Goal: Task Accomplishment & Management: Manage account settings

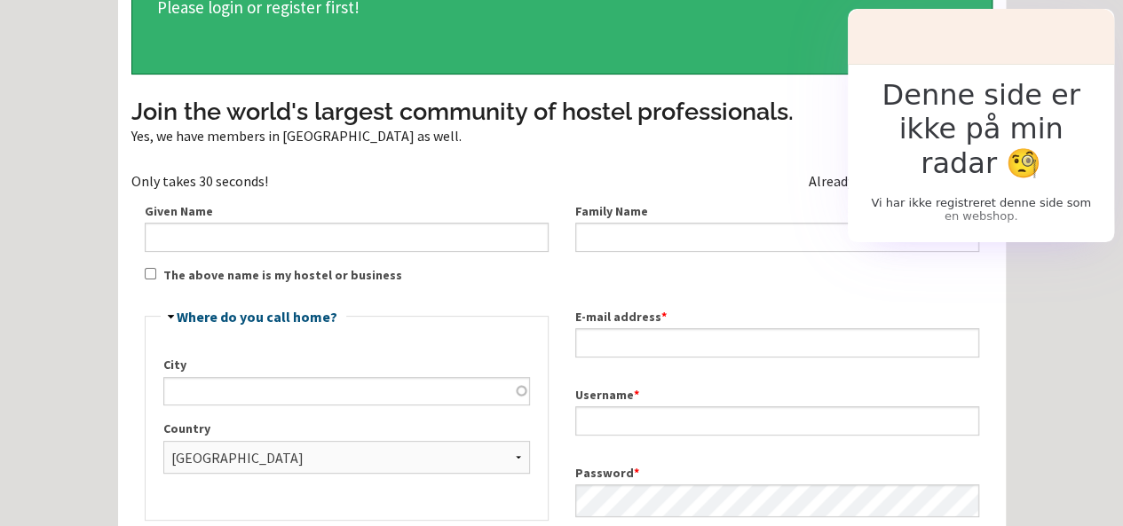
scroll to position [126, 0]
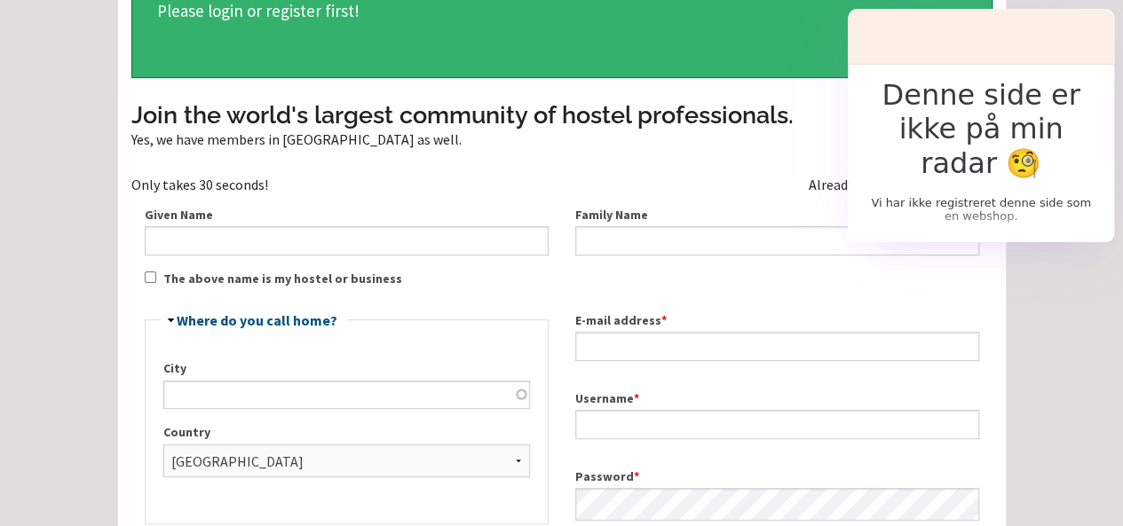
click at [960, 194] on link "Login here." at bounding box center [958, 185] width 67 height 18
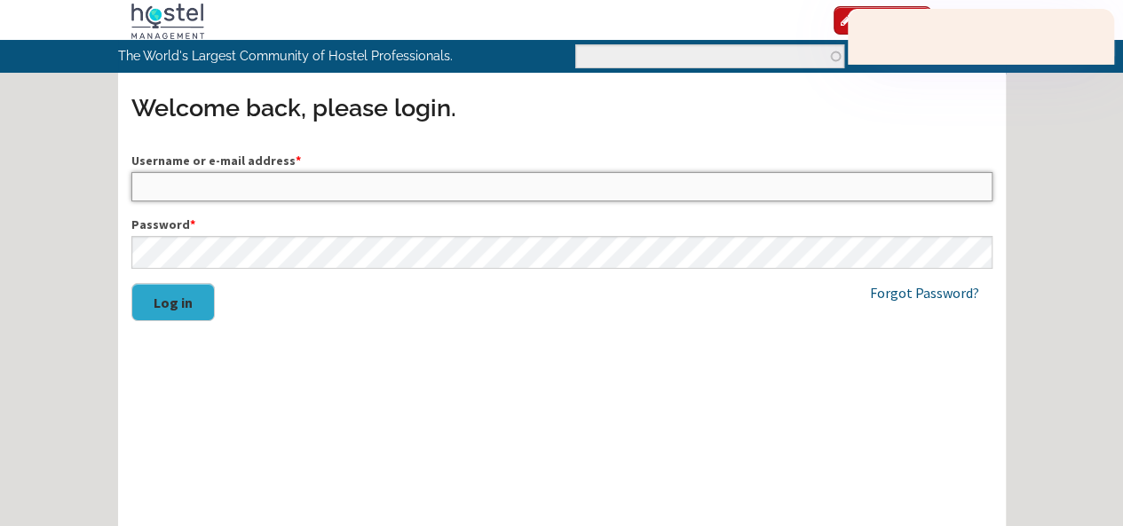
click at [415, 201] on input "Username or e-mail address *" at bounding box center [561, 186] width 861 height 28
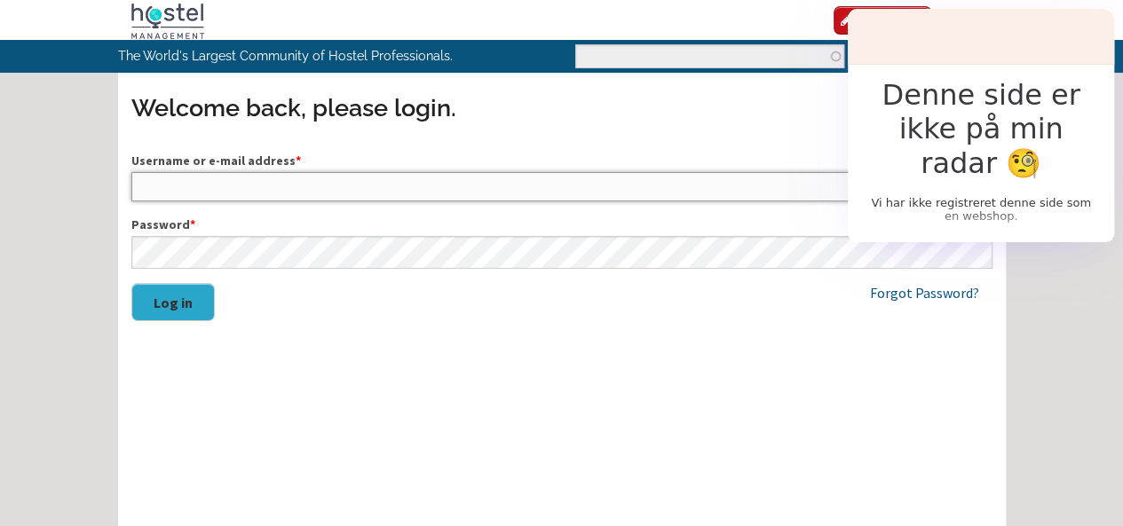
type input "[EMAIL_ADDRESS][DOMAIN_NAME]"
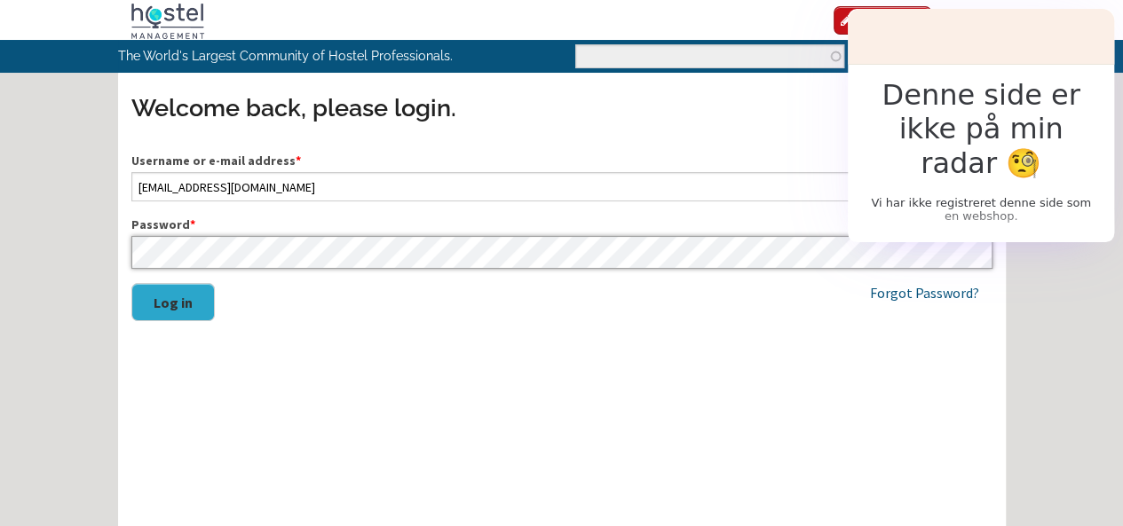
click at [131, 283] on button "Log in" at bounding box center [172, 302] width 83 height 38
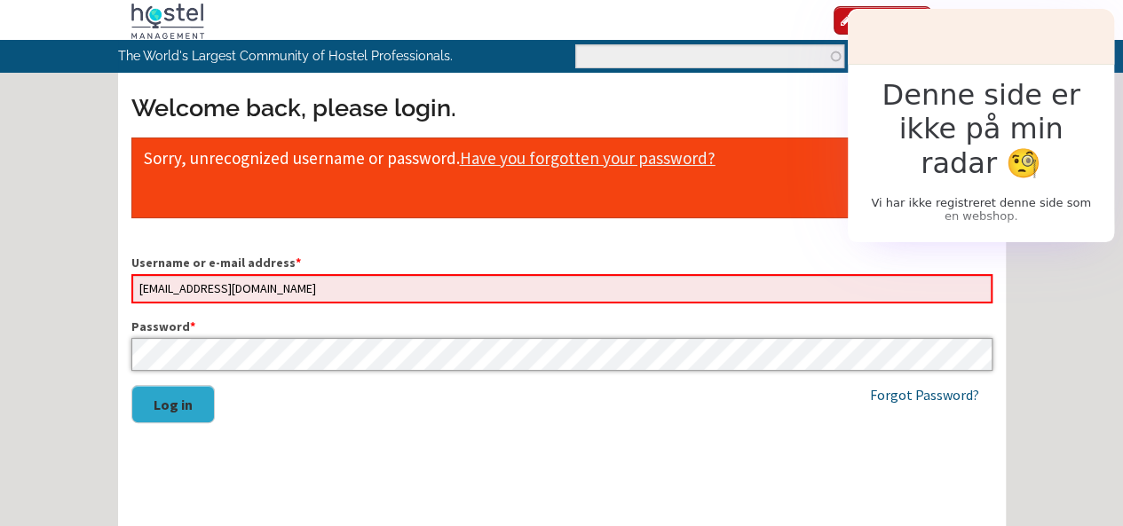
click at [131, 385] on button "Log in" at bounding box center [172, 404] width 83 height 38
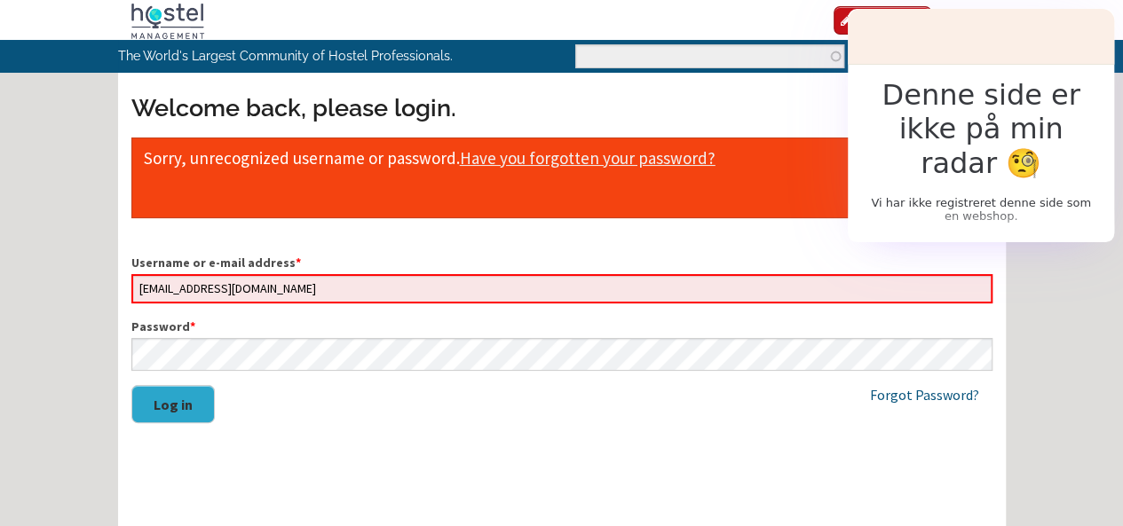
click at [162, 423] on button "Log in" at bounding box center [172, 404] width 83 height 38
